Goal: Information Seeking & Learning: Compare options

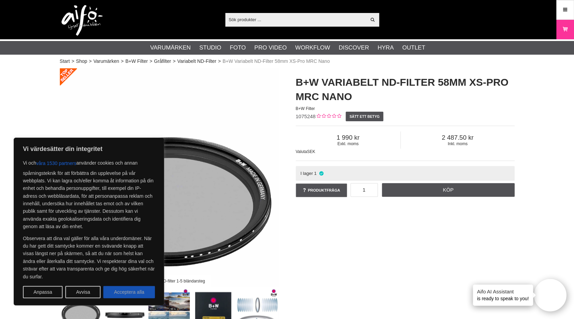
click at [137, 296] on button "Acceptera alla" at bounding box center [129, 292] width 52 height 12
checkbox input "true"
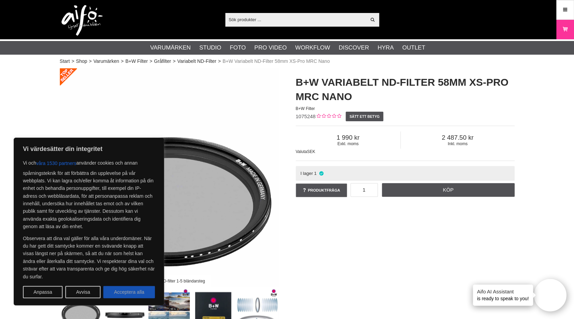
checkbox input "true"
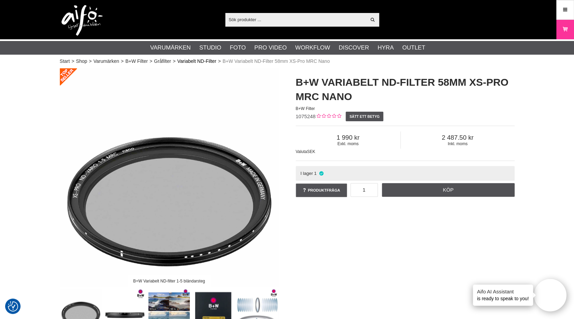
click at [204, 62] on link "Variabelt ND-Filter" at bounding box center [196, 61] width 39 height 7
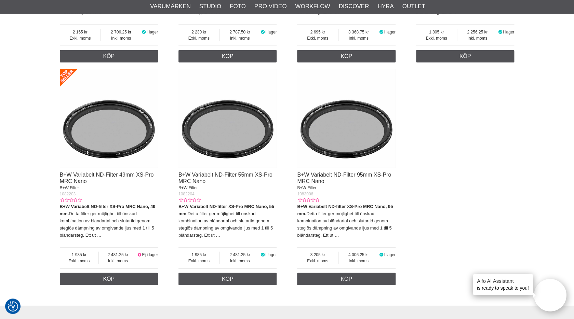
scroll to position [704, 0]
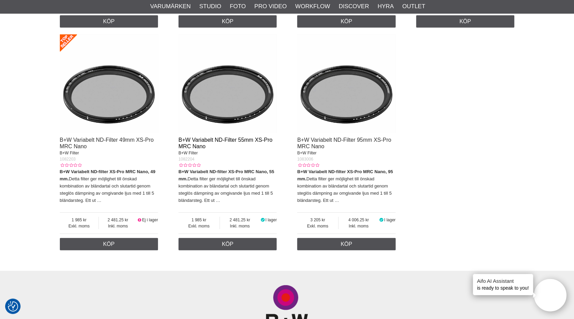
click at [197, 142] on link "B+W Variabelt ND-Filter 55mm XS-Pro MRC Nano" at bounding box center [225, 143] width 94 height 12
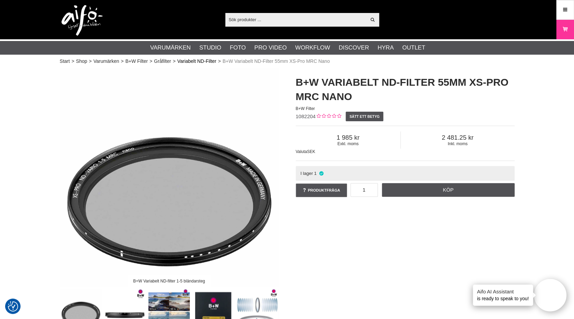
click at [204, 62] on link "Variabelt ND-Filter" at bounding box center [196, 61] width 39 height 7
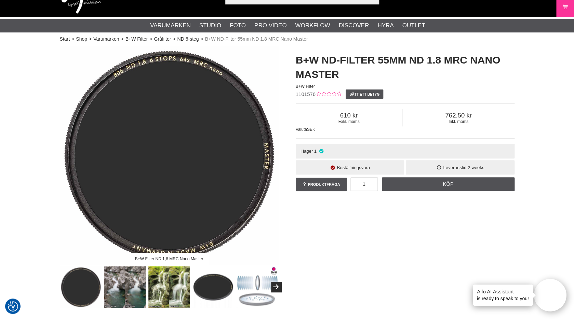
scroll to position [19, 0]
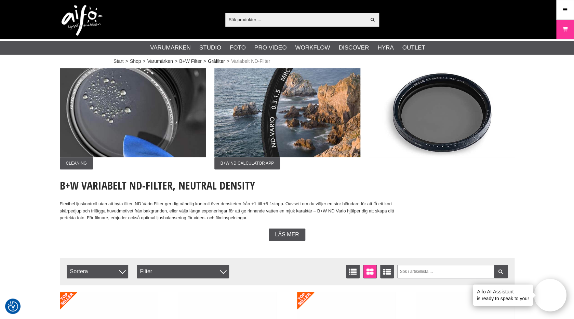
click at [216, 62] on link "Gråfilter" at bounding box center [216, 61] width 17 height 7
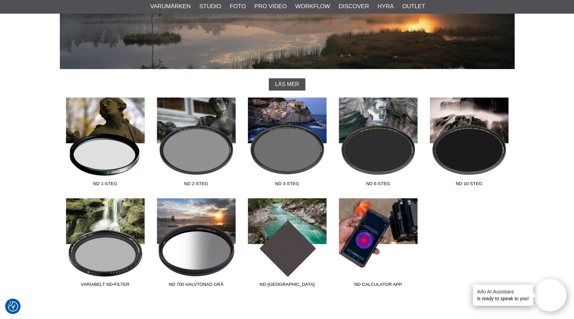
scroll to position [138, 0]
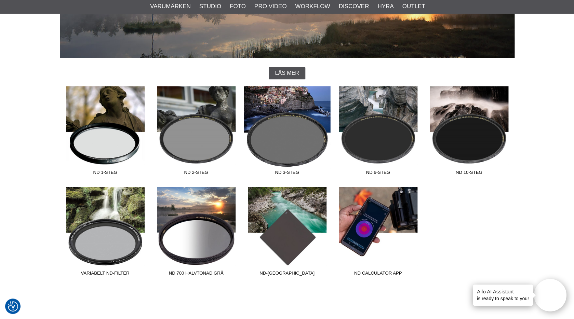
click at [289, 149] on link "ND 3-steg" at bounding box center [287, 132] width 91 height 92
